Goal: Transaction & Acquisition: Purchase product/service

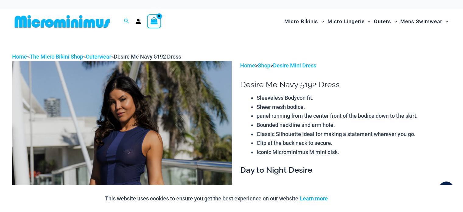
click at [40, 24] on img at bounding box center [62, 22] width 100 height 14
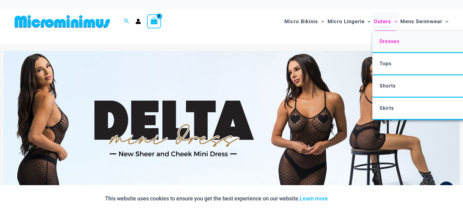
click at [387, 42] on span "Dresses" at bounding box center [389, 41] width 20 height 6
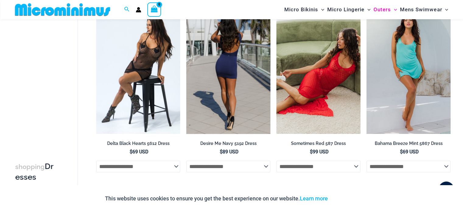
scroll to position [63, 0]
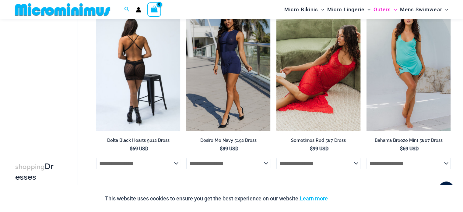
click at [134, 77] on img at bounding box center [138, 68] width 84 height 126
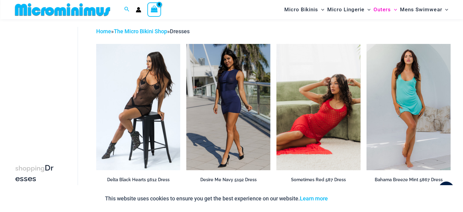
scroll to position [20, 0]
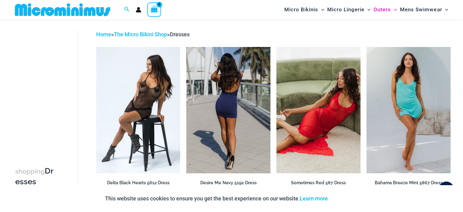
click at [239, 109] on img at bounding box center [228, 110] width 84 height 126
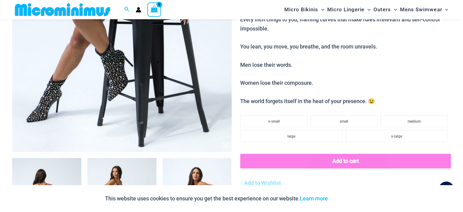
scroll to position [198, 0]
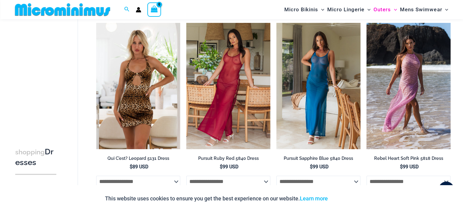
scroll to position [424, 0]
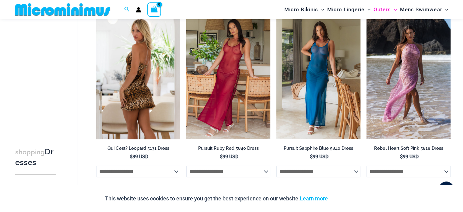
click at [134, 65] on img at bounding box center [138, 76] width 84 height 126
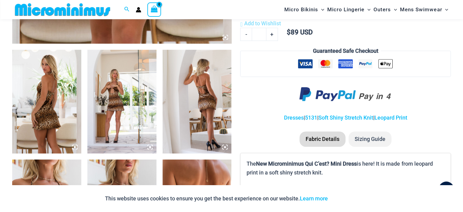
scroll to position [342, 0]
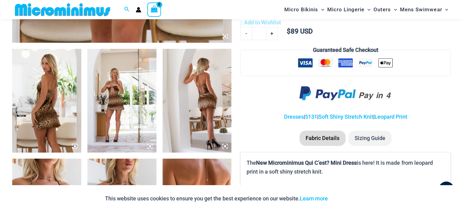
click at [139, 109] on img at bounding box center [121, 101] width 69 height 104
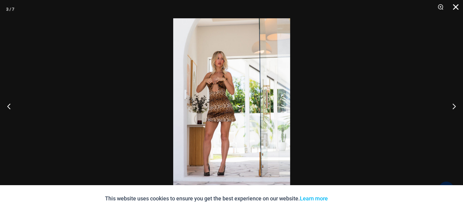
click at [453, 7] on button "Close" at bounding box center [453, 9] width 15 height 18
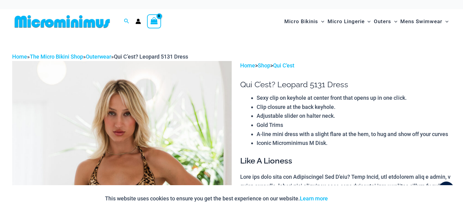
scroll to position [0, 0]
click at [138, 21] on icon "Account icon link" at bounding box center [138, 21] width 5 height 5
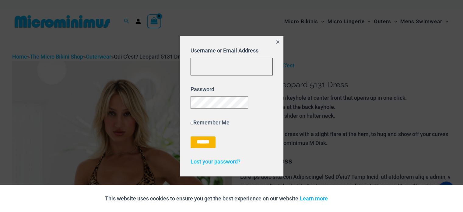
click at [223, 66] on input "Username or Email Address" at bounding box center [232, 67] width 82 height 18
type input "**********"
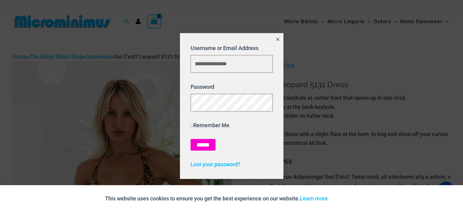
click at [207, 144] on input "******" at bounding box center [203, 145] width 25 height 12
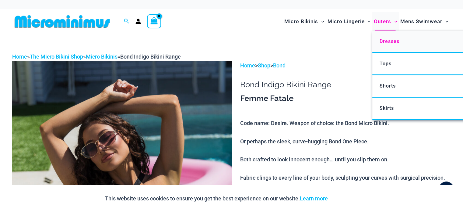
click at [393, 41] on span "Dresses" at bounding box center [389, 41] width 20 height 6
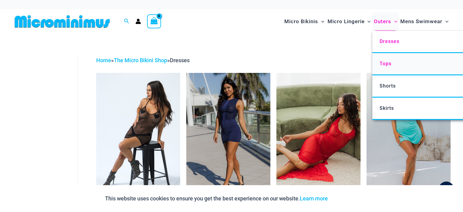
click at [386, 63] on span "Tops" at bounding box center [385, 64] width 12 height 6
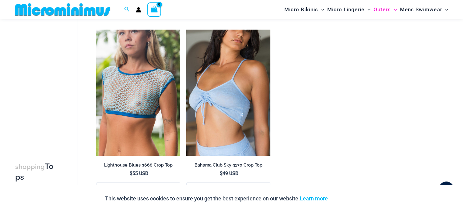
scroll to position [226, 0]
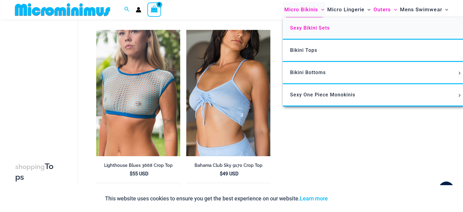
click at [301, 25] on span "Sexy Bikini Sets" at bounding box center [310, 28] width 40 height 6
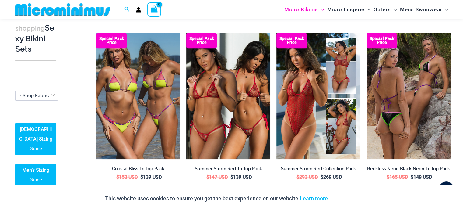
scroll to position [552, 0]
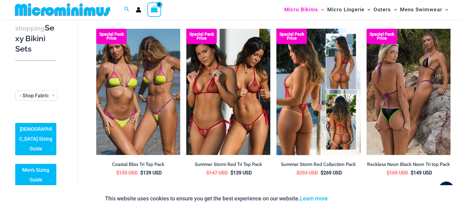
click at [304, 123] on img at bounding box center [319, 92] width 84 height 126
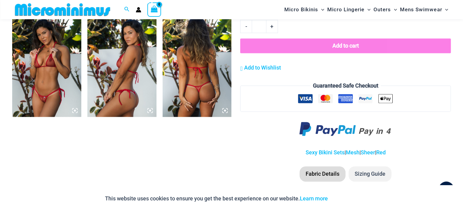
scroll to position [818, 0]
